Goal: Navigation & Orientation: Find specific page/section

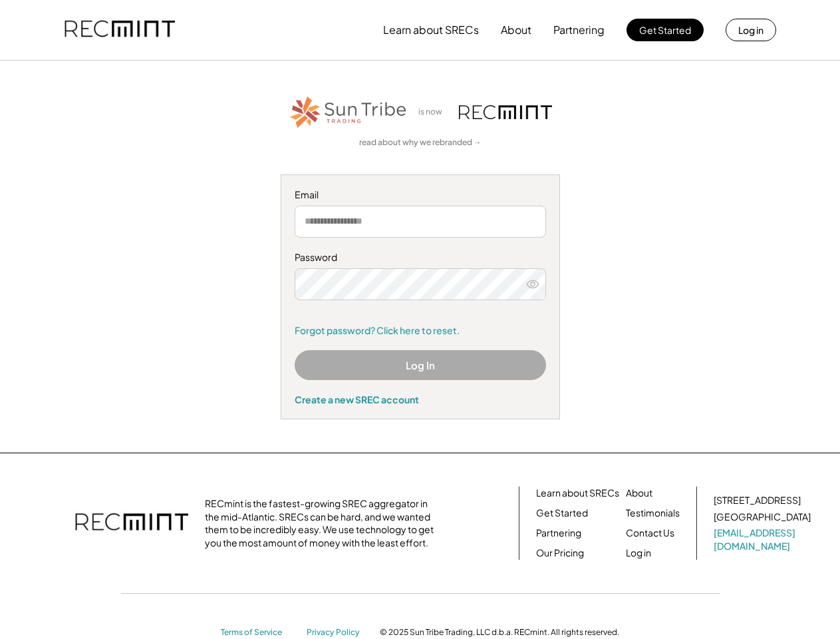
click at [420, 319] on div "Password Remember me Forgot password? Click here to reset." at bounding box center [421, 294] width 252 height 86
click at [420, 30] on button "Learn about SRECs" at bounding box center [431, 30] width 96 height 27
click at [421, 30] on button "Learn about SRECs" at bounding box center [431, 30] width 96 height 27
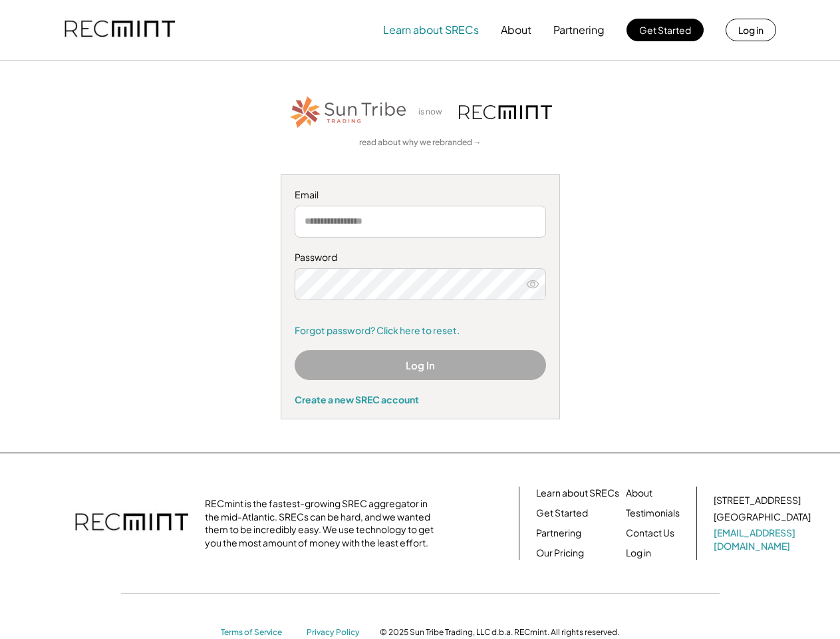
click at [120, 30] on img at bounding box center [120, 29] width 110 height 45
click at [580, 30] on button "Partnering" at bounding box center [579, 30] width 51 height 27
click at [431, 30] on button "Learn about SRECs" at bounding box center [431, 30] width 96 height 27
click at [516, 30] on button "About" at bounding box center [516, 30] width 31 height 27
